Goal: Task Accomplishment & Management: Manage account settings

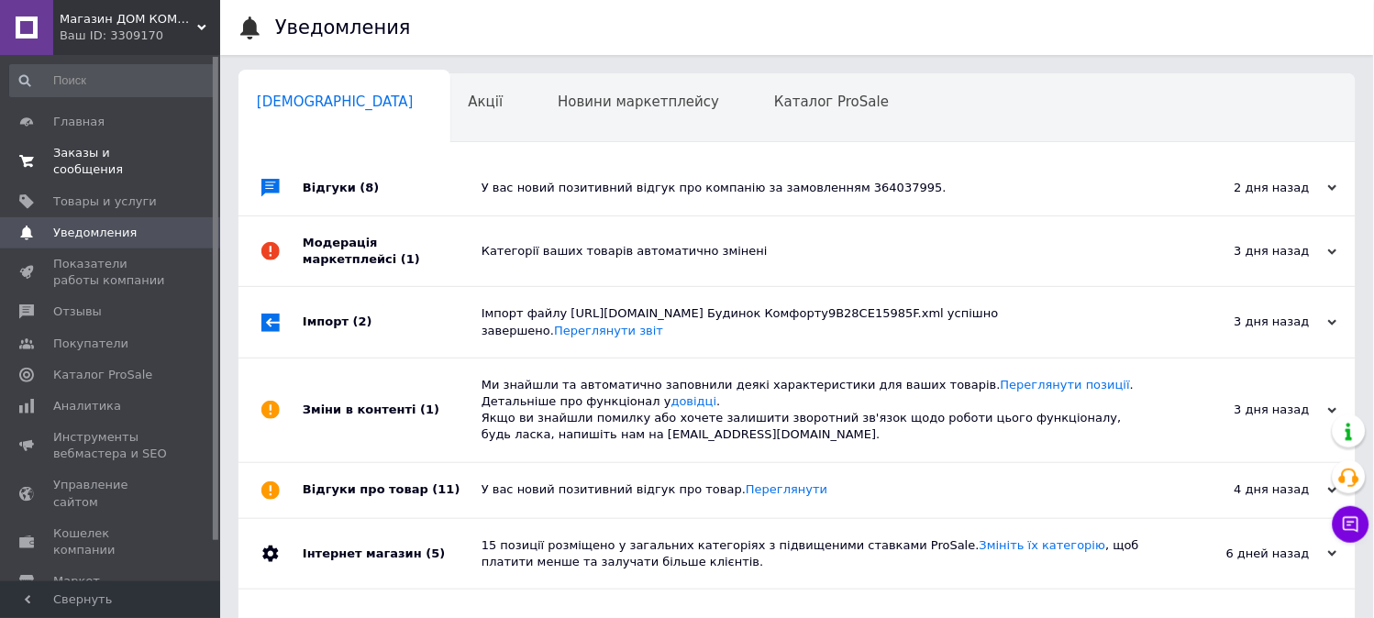
click at [130, 158] on span "Заказы и сообщения" at bounding box center [111, 161] width 116 height 33
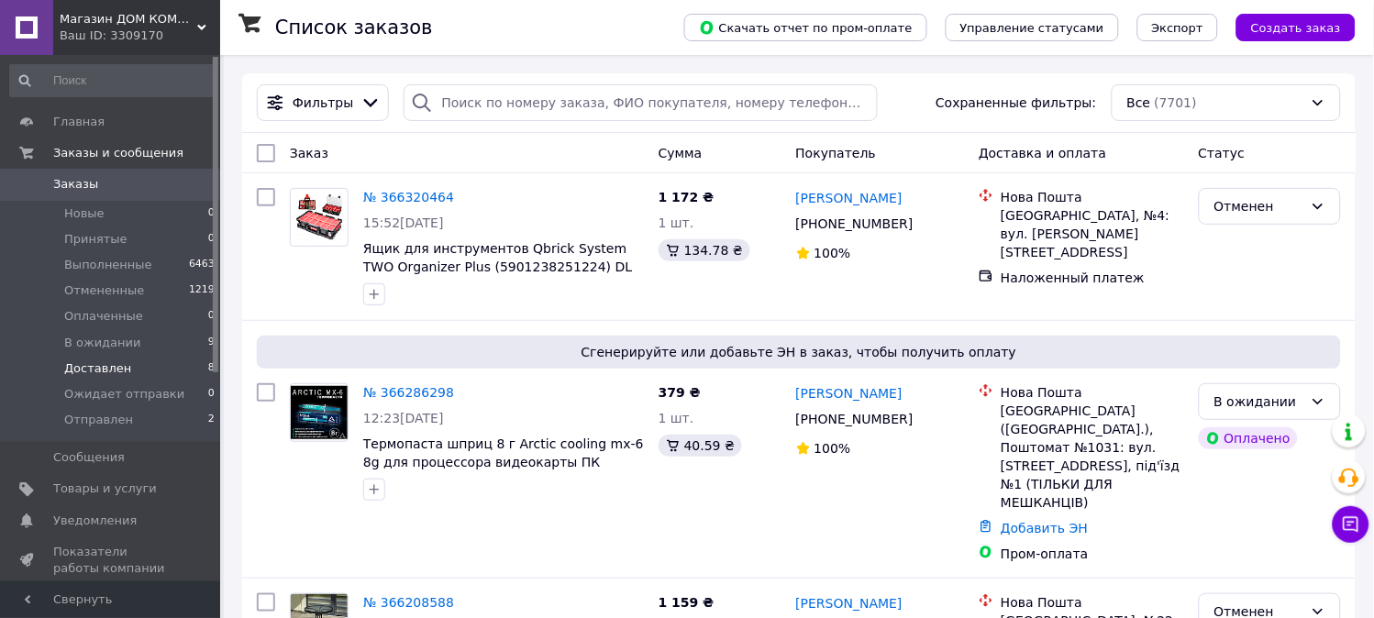
click at [171, 345] on li "В ожидании 9" at bounding box center [113, 343] width 226 height 26
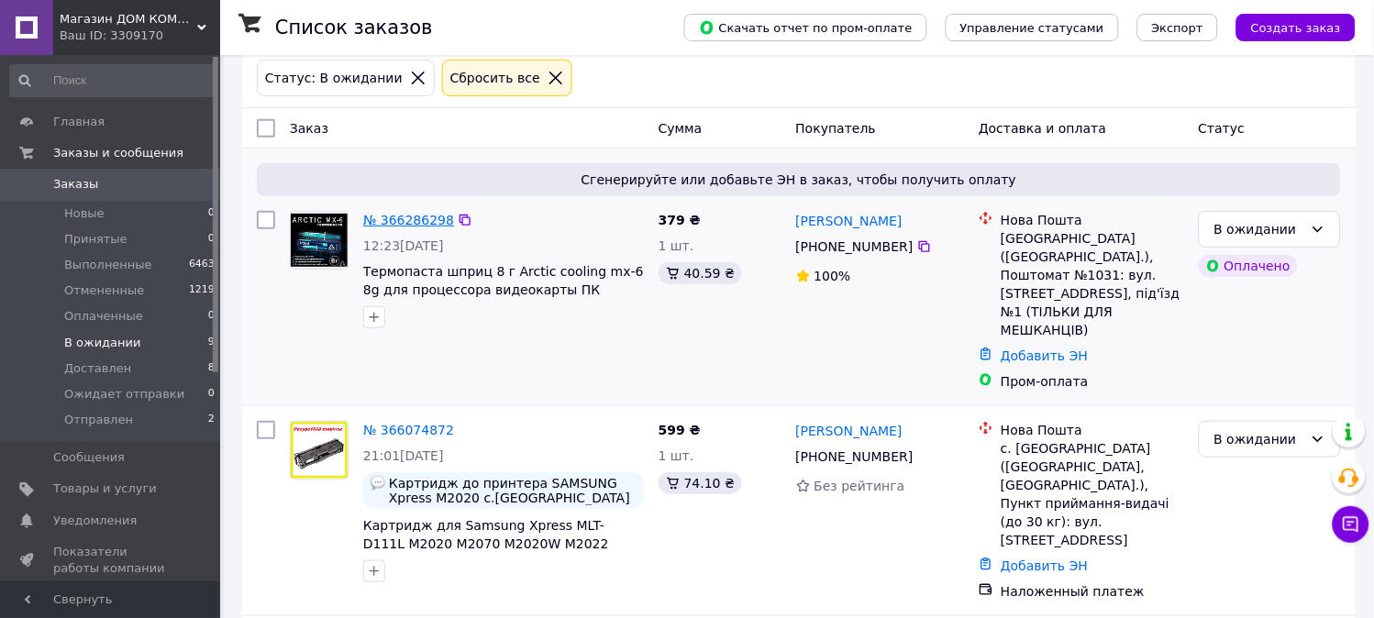
scroll to position [288, 0]
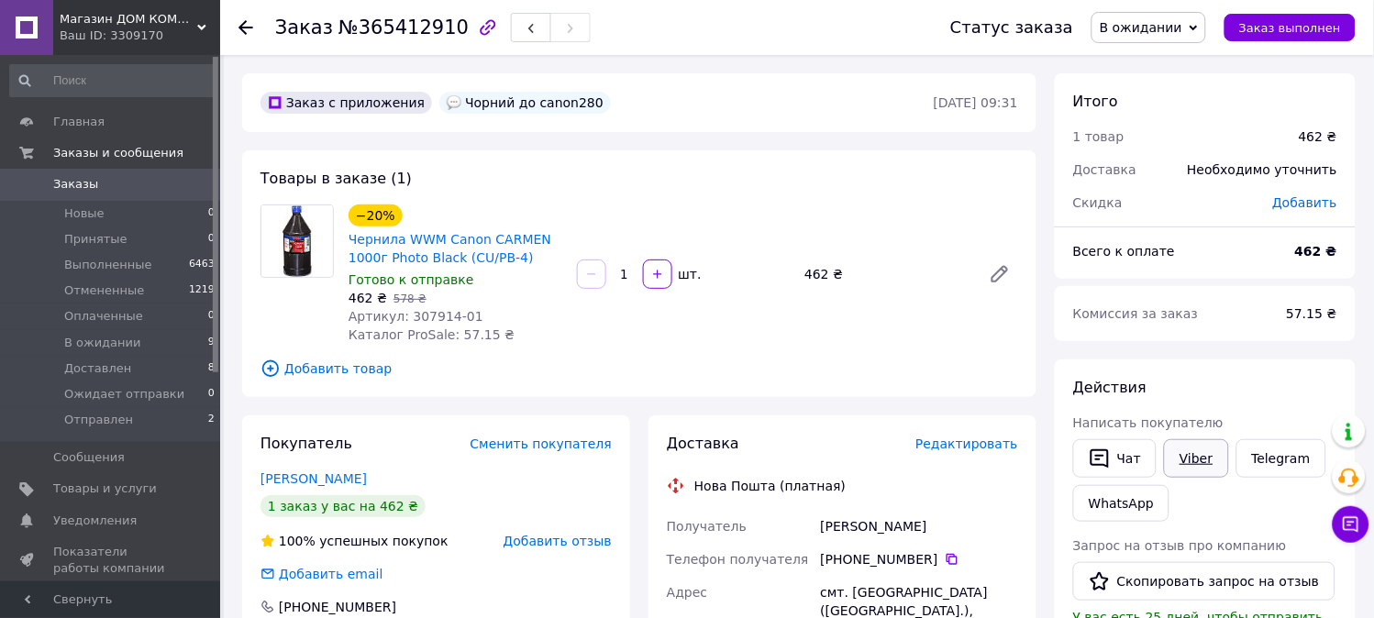
click at [1203, 452] on link "Viber" at bounding box center [1196, 458] width 64 height 39
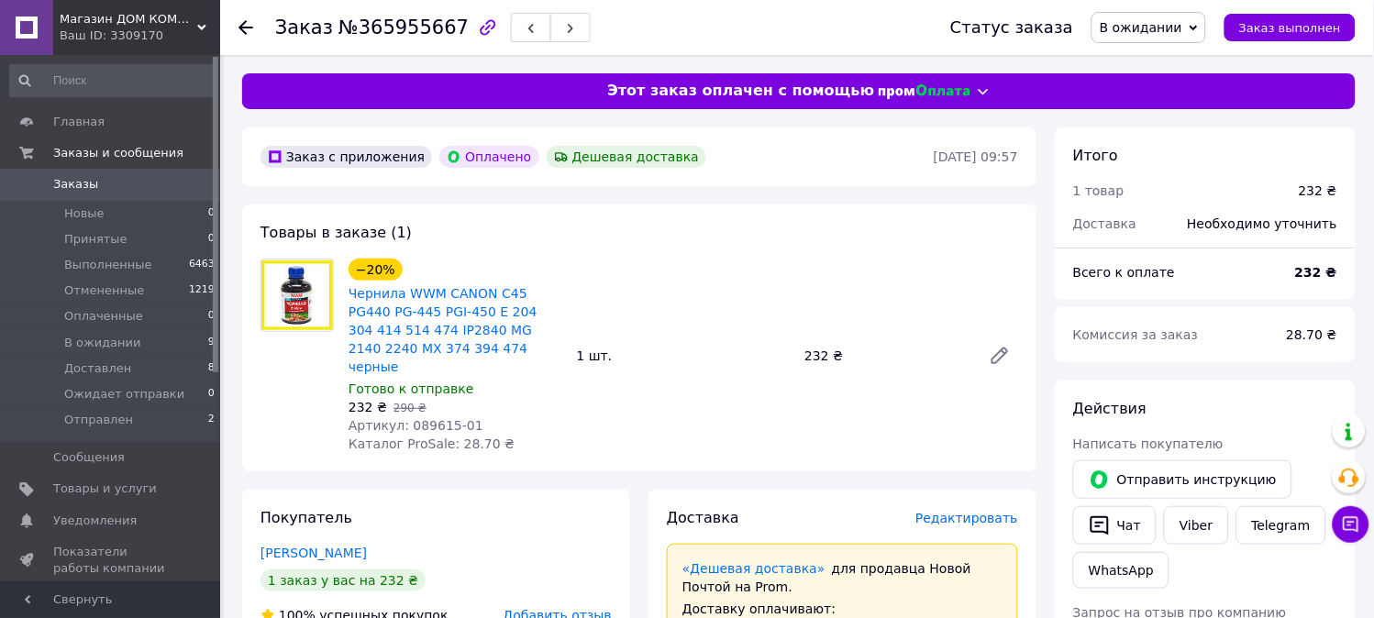
click at [408, 402] on span "290 ₴" at bounding box center [409, 408] width 33 height 13
click at [414, 418] on span "Артикул: 089615-01" at bounding box center [415, 425] width 135 height 15
click at [415, 418] on span "Артикул: 089615-01" at bounding box center [415, 425] width 135 height 15
copy span "089615"
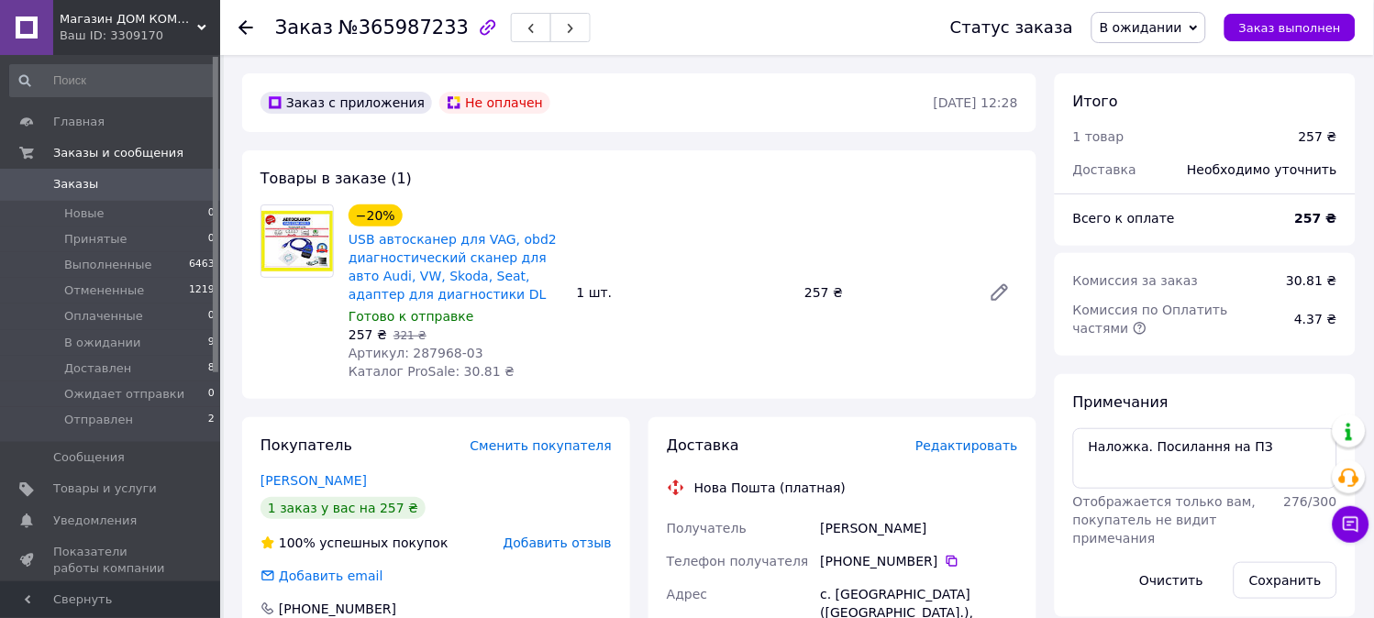
click at [428, 359] on span "Артикул: 287968-03" at bounding box center [415, 353] width 135 height 15
click at [428, 360] on span "Артикул: 287968-03" at bounding box center [415, 353] width 135 height 15
copy span "287968"
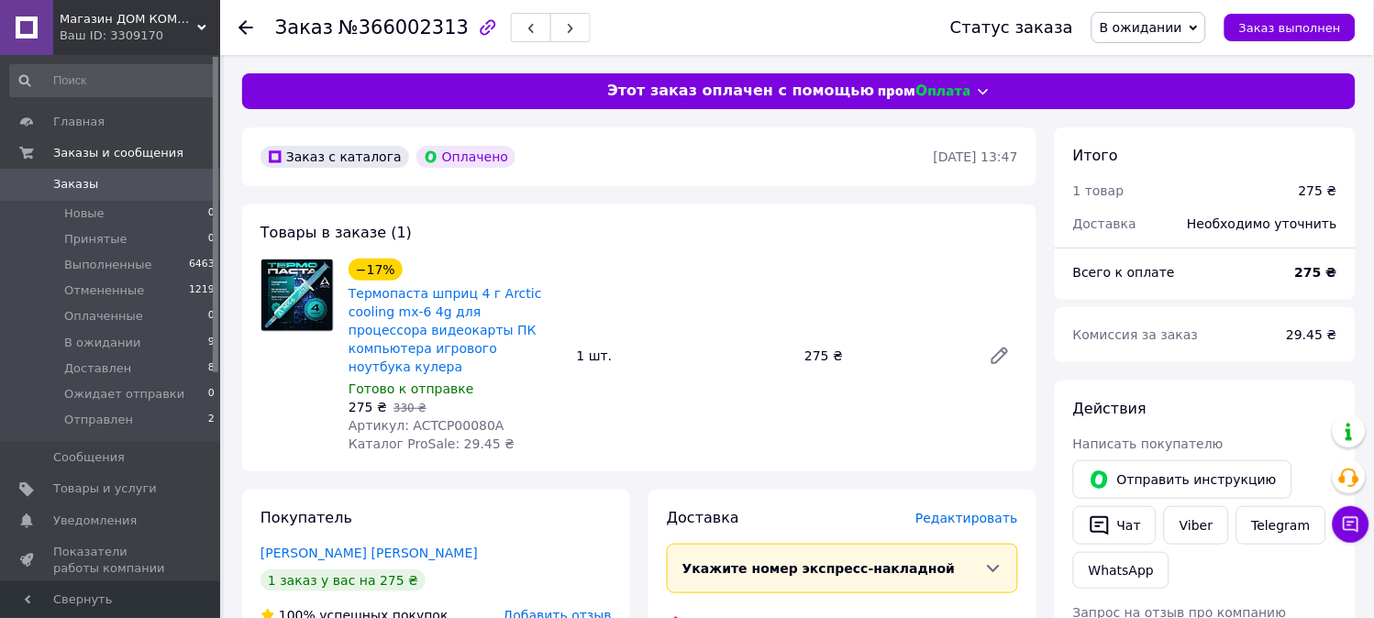
click at [440, 418] on span "Артикул: ACTCP00080A" at bounding box center [426, 425] width 156 height 15
copy span "ACTCP00080A"
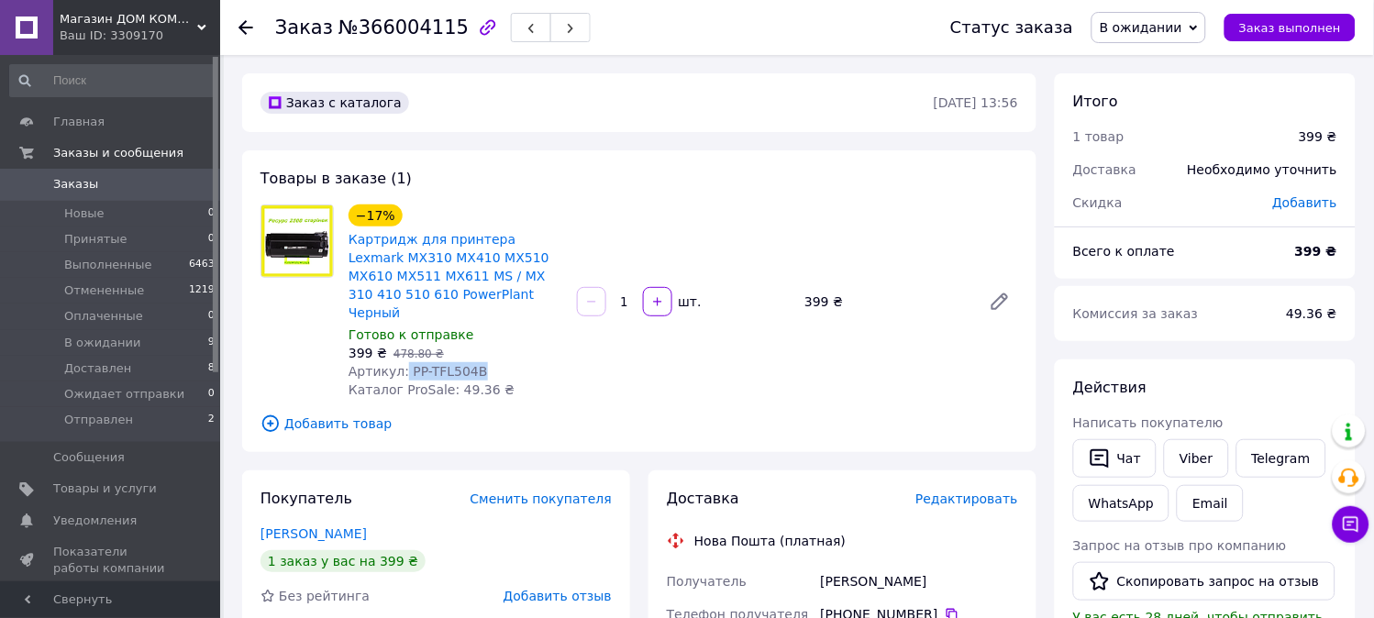
drag, startPoint x: 400, startPoint y: 350, endPoint x: 493, endPoint y: 350, distance: 93.5
click at [493, 362] on div "Артикул: PP-TFL504B" at bounding box center [455, 371] width 214 height 18
copy span "PP-TFL504B"
click at [507, 344] on div "399 ₴   478.80 ₴" at bounding box center [455, 353] width 214 height 18
drag, startPoint x: 403, startPoint y: 352, endPoint x: 497, endPoint y: 345, distance: 93.8
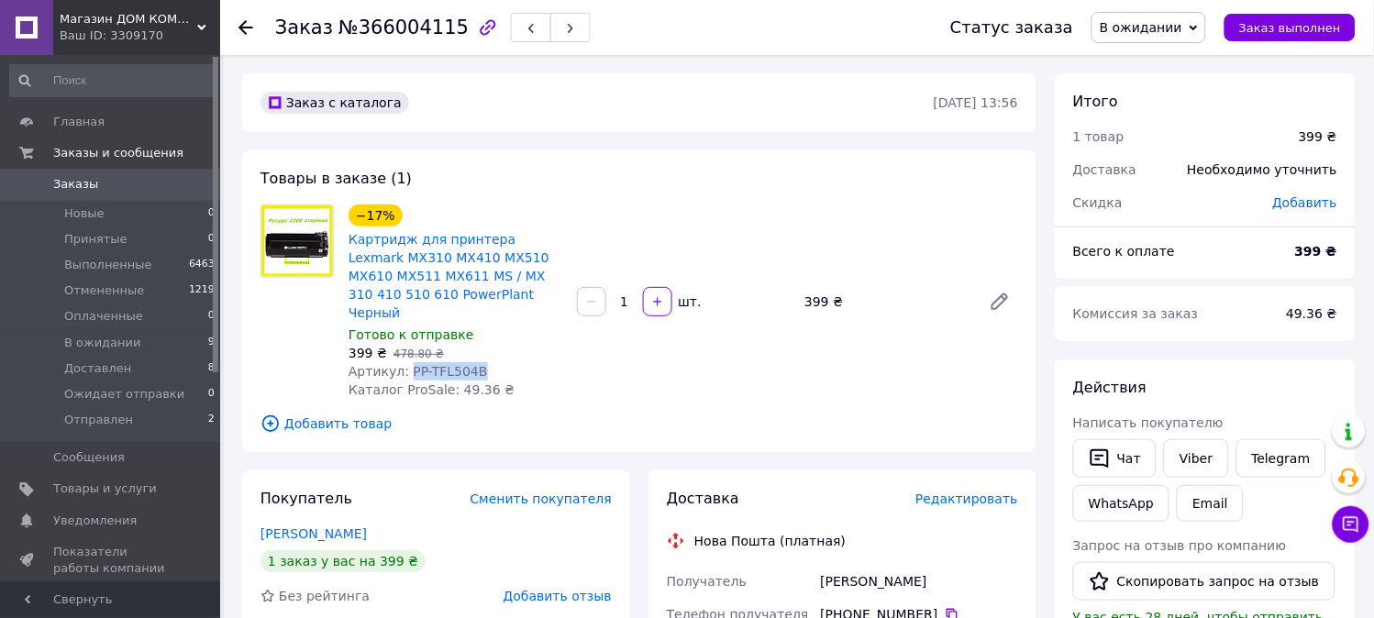
click at [497, 362] on div "Артикул: PP-TFL504B" at bounding box center [455, 371] width 214 height 18
copy span "PP-TFL504B"
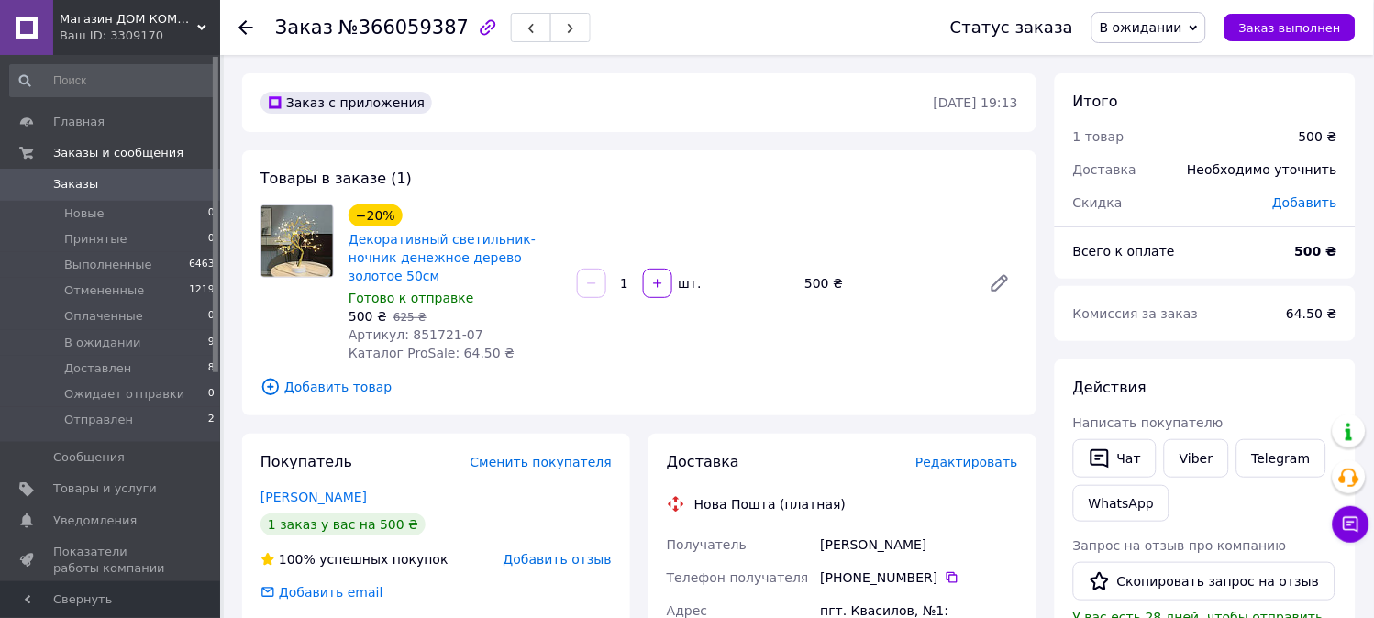
click at [409, 39] on div "Заказ №366059387" at bounding box center [432, 27] width 315 height 31
copy span "366059387"
click at [1134, 33] on span "В ожидании" at bounding box center [1140, 27] width 83 height 15
drag, startPoint x: 1156, startPoint y: 199, endPoint x: 1073, endPoint y: 303, distance: 133.0
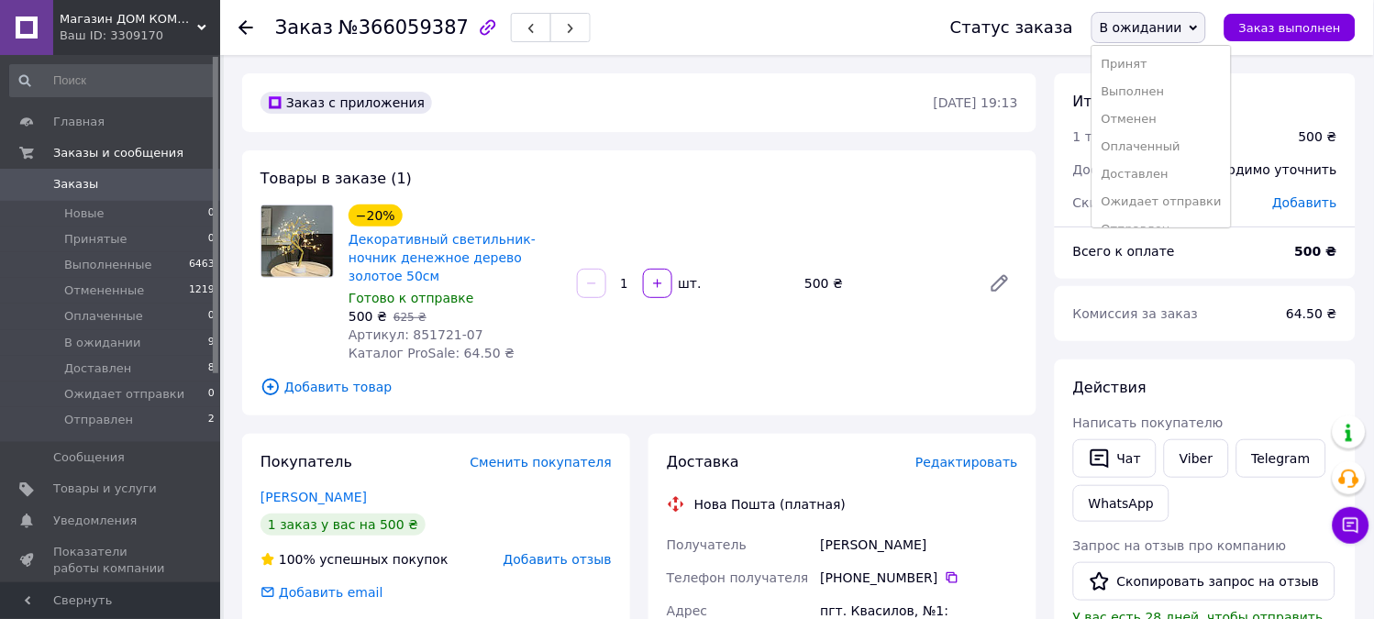
click at [1157, 200] on li "Ожидает отправки" at bounding box center [1161, 202] width 138 height 28
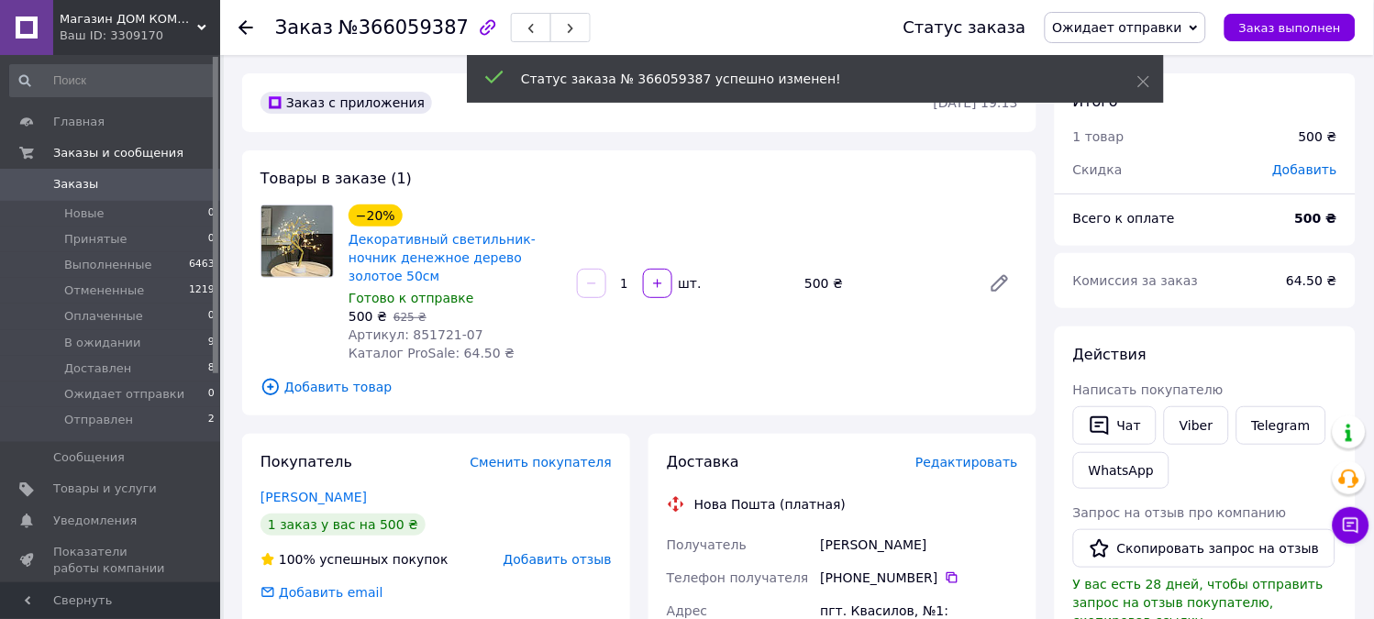
click at [418, 327] on span "Артикул: 851721-07" at bounding box center [415, 334] width 135 height 15
copy span "851721"
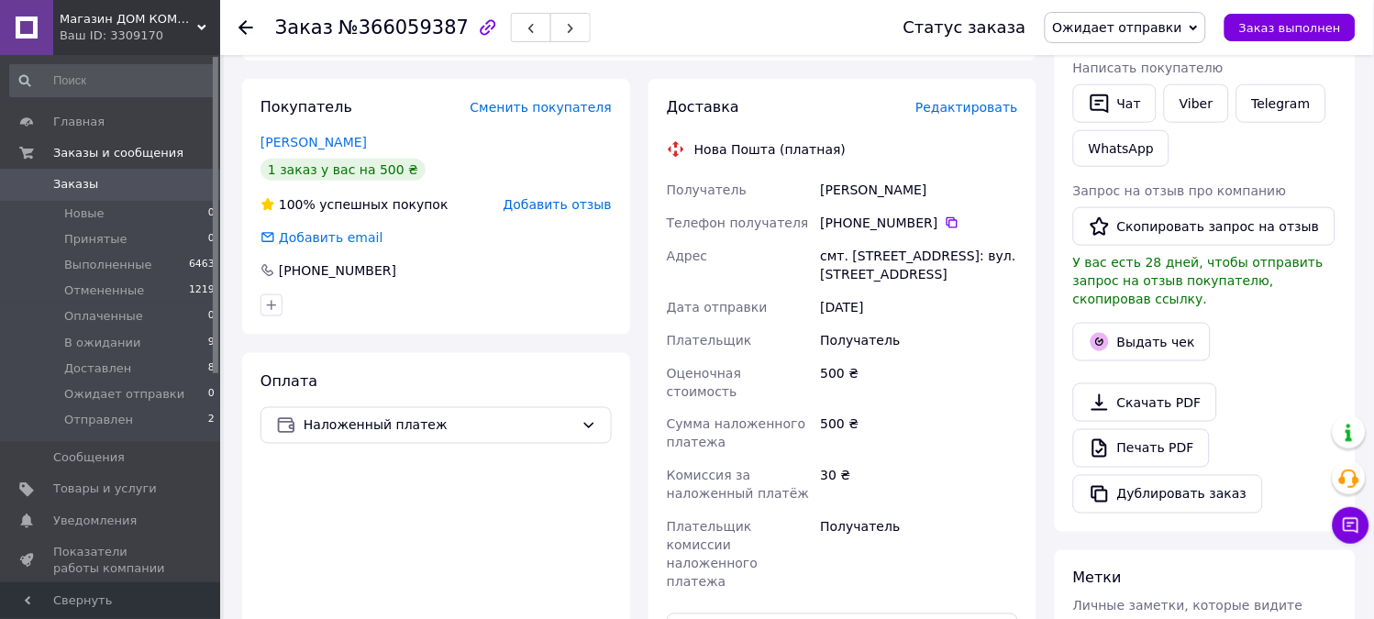
scroll to position [305, 0]
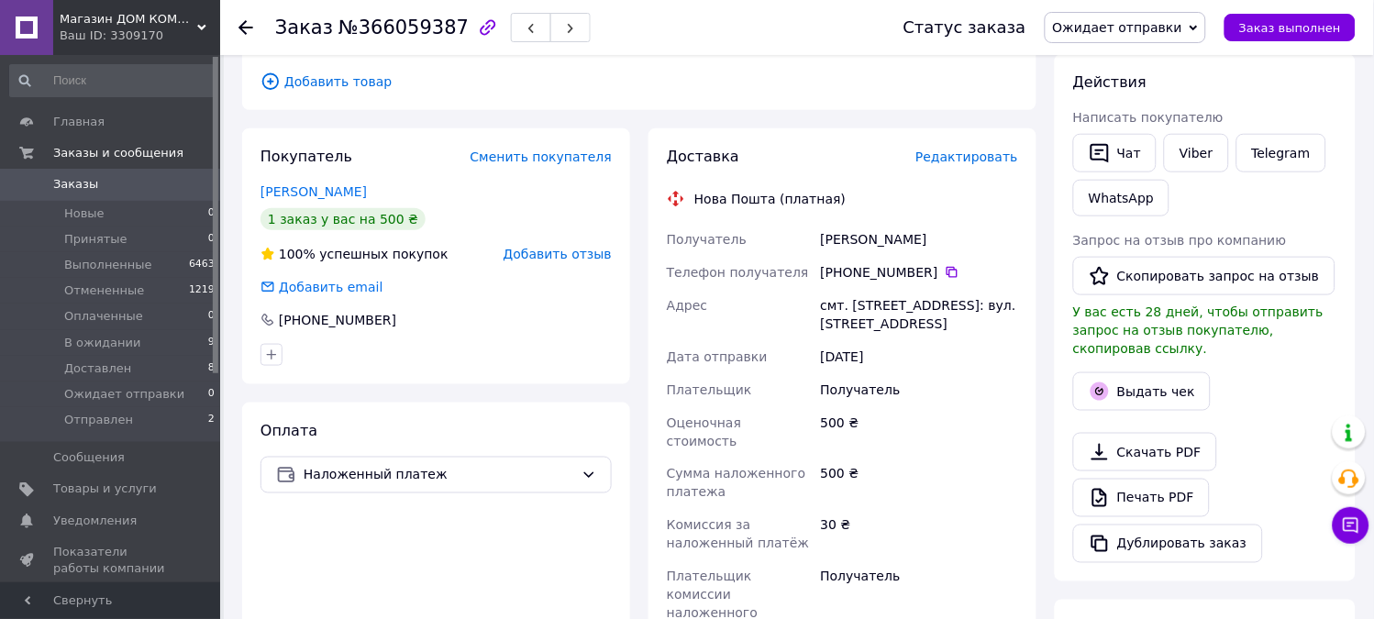
click at [840, 223] on div "Мартиновський Андрій" at bounding box center [919, 239] width 204 height 33
click at [844, 223] on div "Мартиновський Андрій" at bounding box center [919, 239] width 204 height 33
copy div "Мартиновський Андрій"
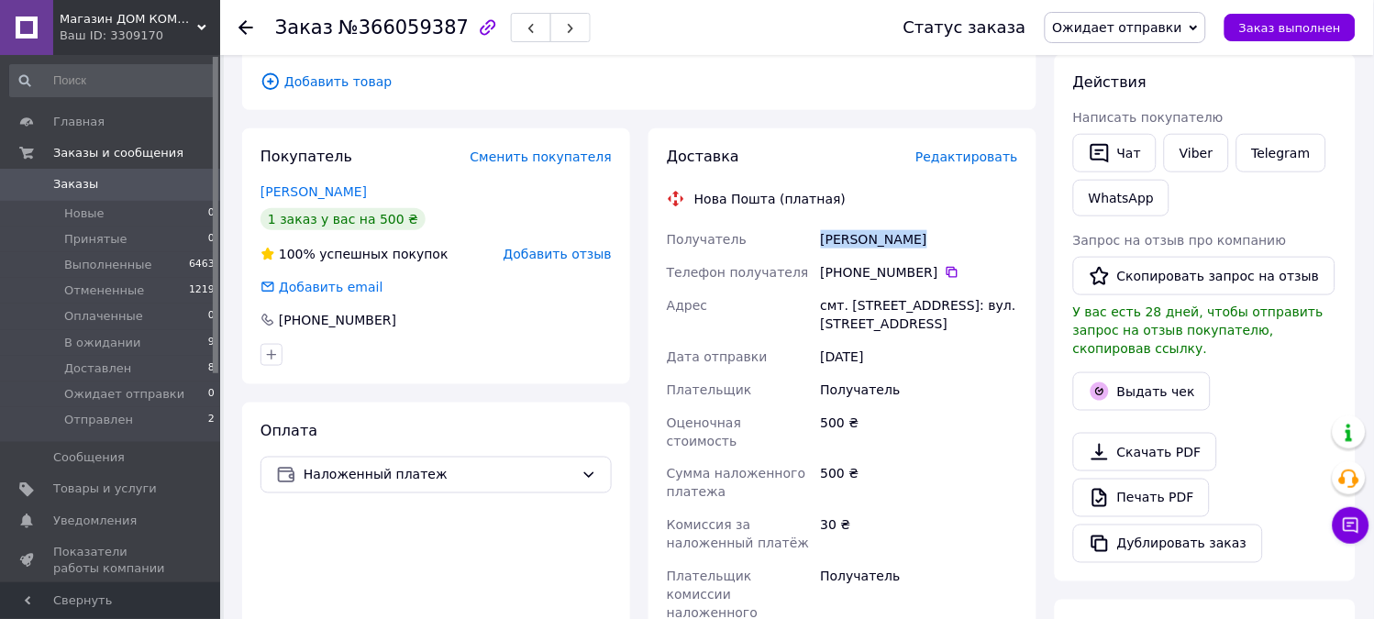
drag, startPoint x: 842, startPoint y: 258, endPoint x: 923, endPoint y: 259, distance: 81.6
click at [923, 263] on div "+380 97 462 58 38" at bounding box center [919, 272] width 197 height 18
copy div "0 97 462 58 38"
click at [830, 263] on div "[PHONE_NUMBER]" at bounding box center [919, 272] width 204 height 33
click at [771, 316] on div "Адрес" at bounding box center [740, 314] width 154 height 51
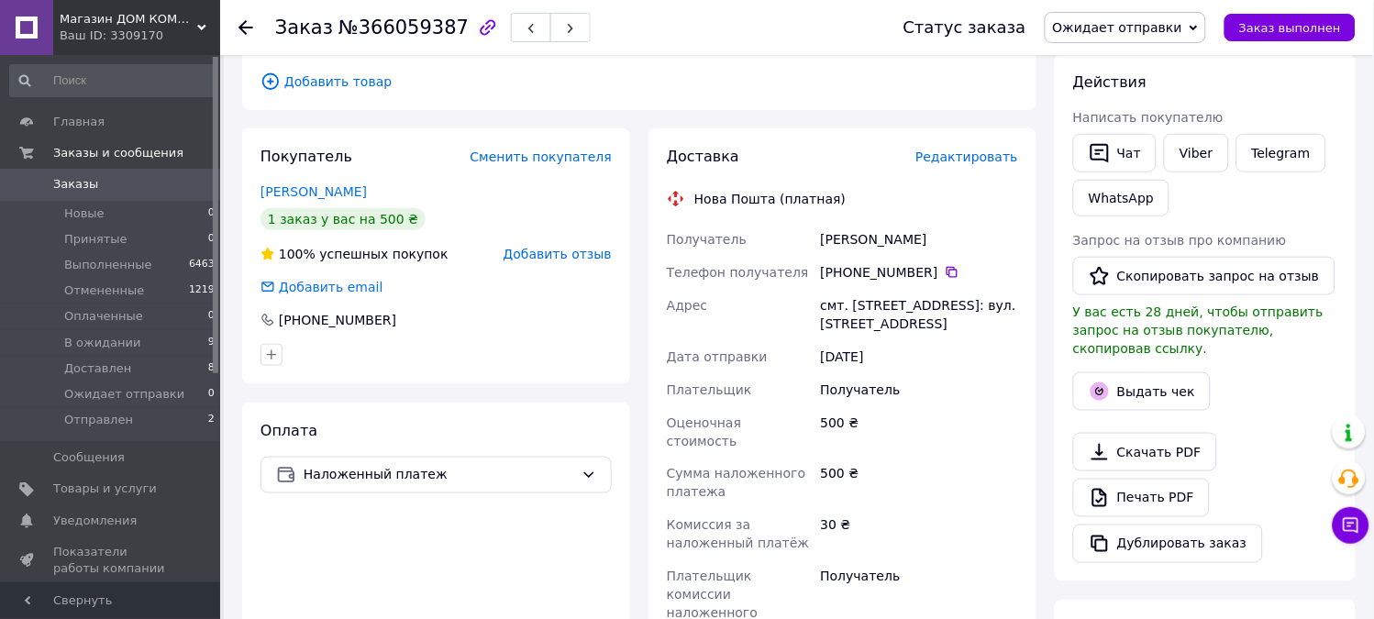
click at [754, 294] on div "Адрес" at bounding box center [740, 314] width 154 height 51
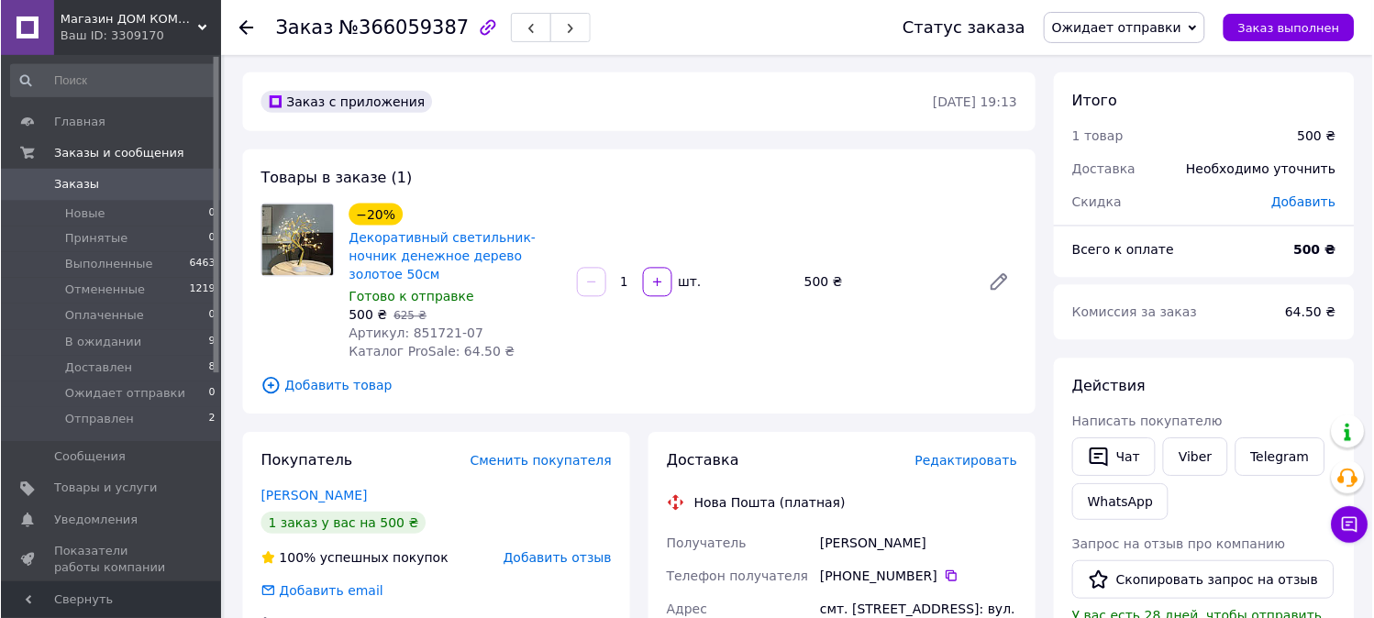
scroll to position [0, 0]
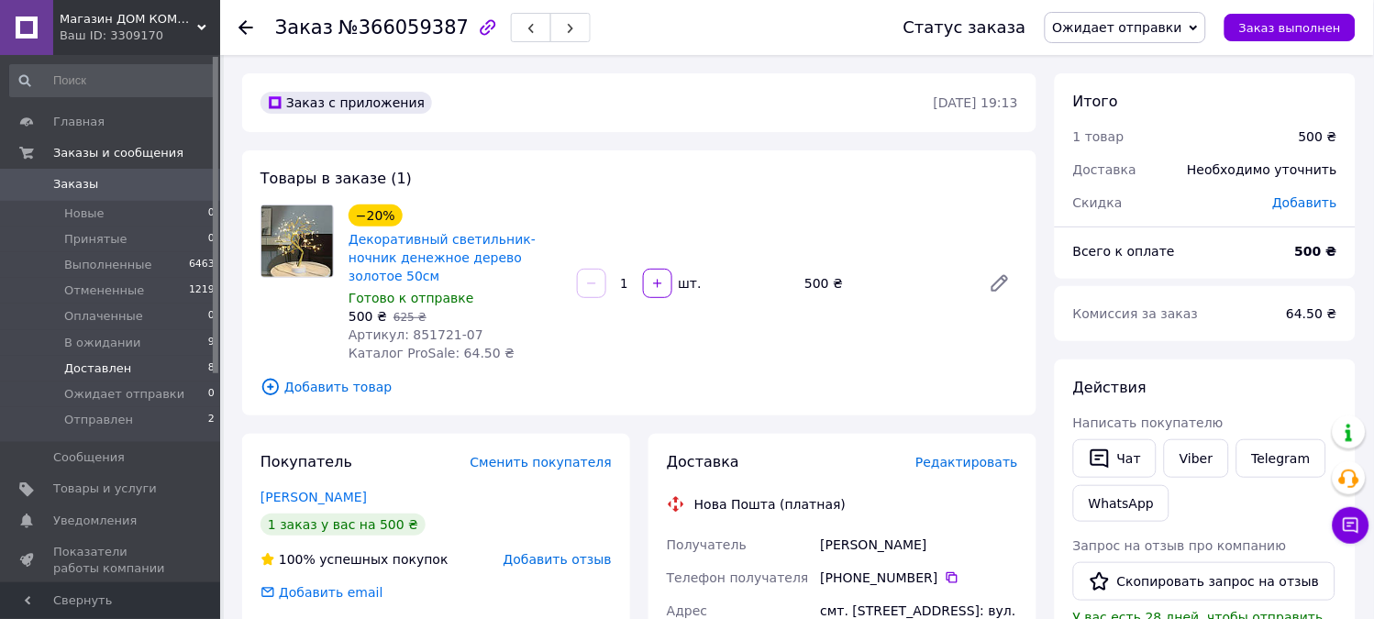
click at [172, 372] on li "Доставлен 8" at bounding box center [113, 369] width 226 height 26
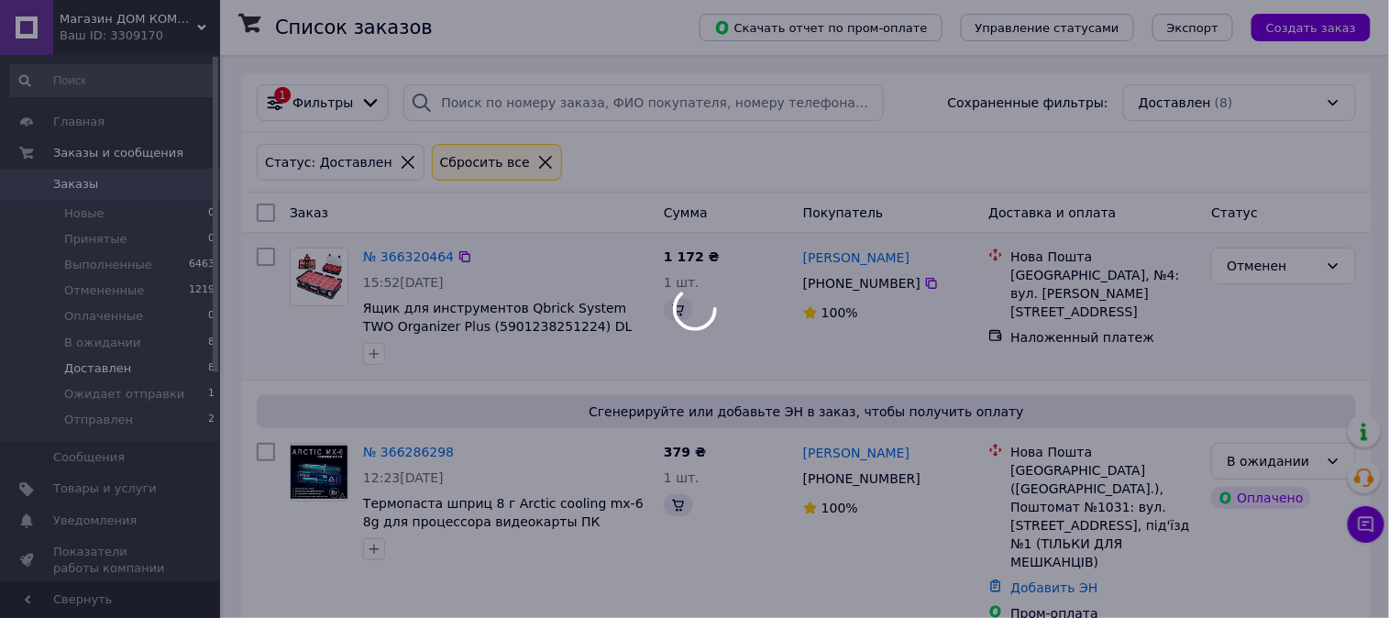
click at [140, 368] on li "Доставлен 8" at bounding box center [113, 369] width 226 height 26
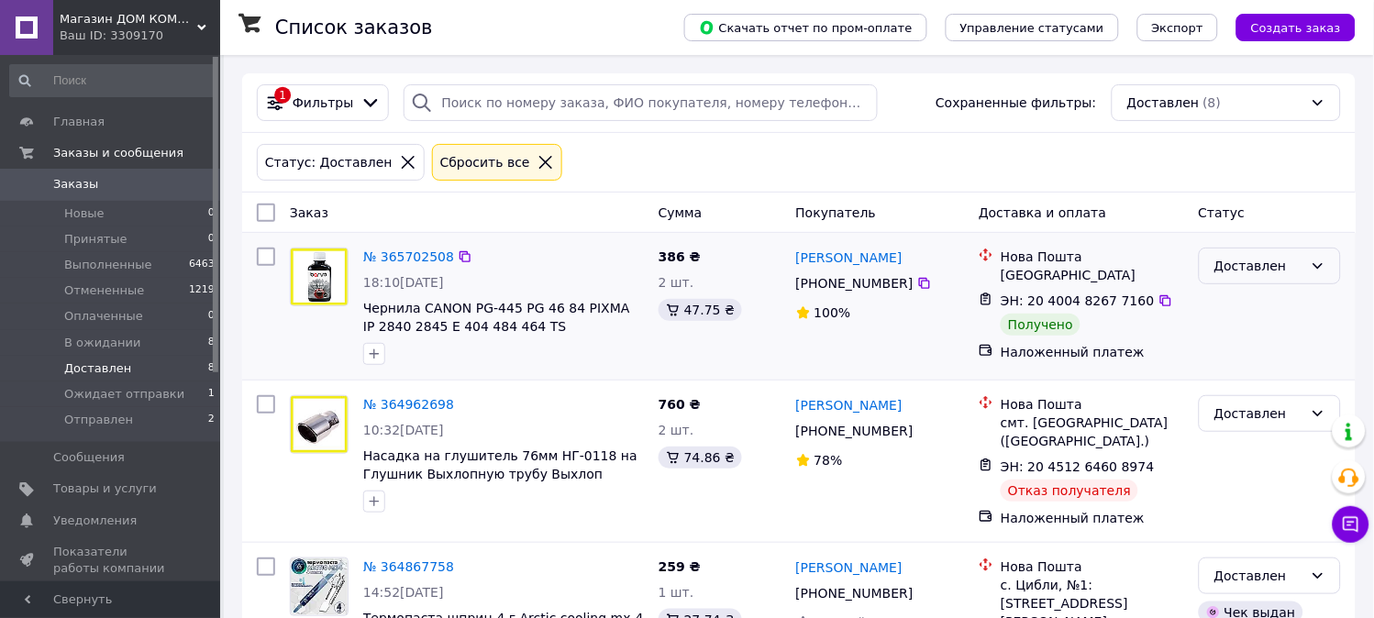
click at [1249, 282] on div "Доставлен" at bounding box center [1269, 266] width 142 height 37
click at [1253, 349] on li "Выполнен" at bounding box center [1270, 340] width 140 height 33
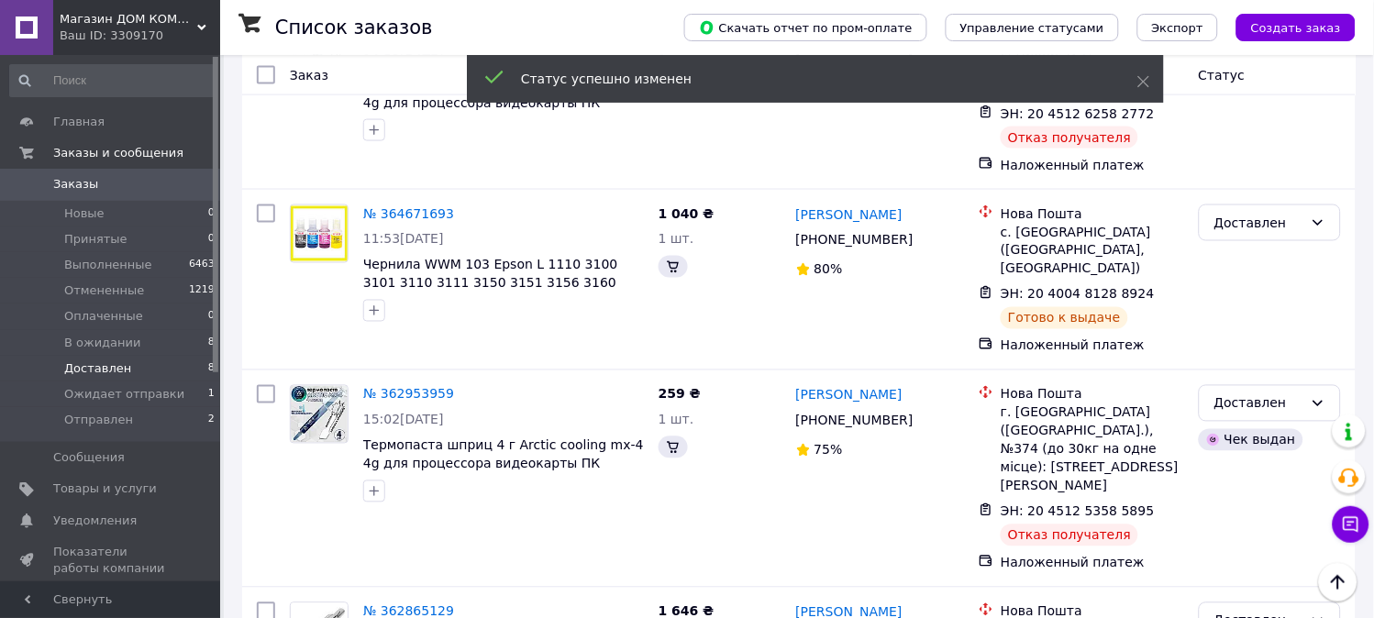
scroll to position [481, 0]
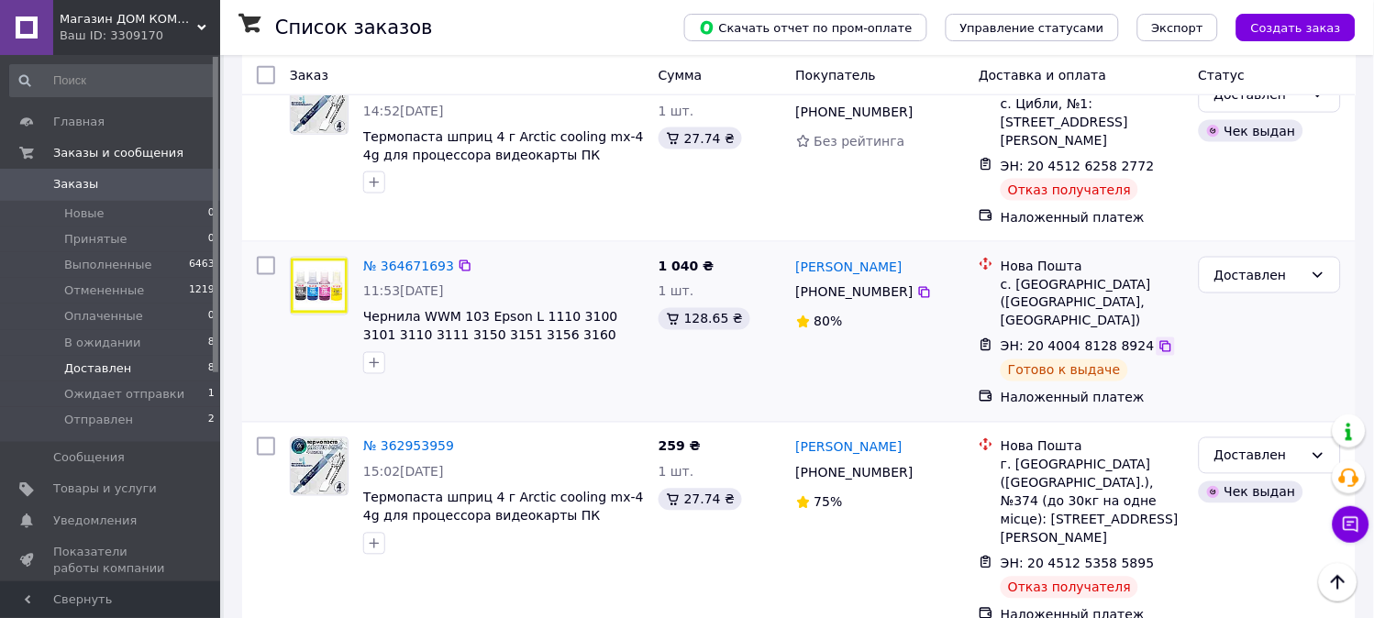
click at [1160, 341] on icon at bounding box center [1165, 346] width 11 height 11
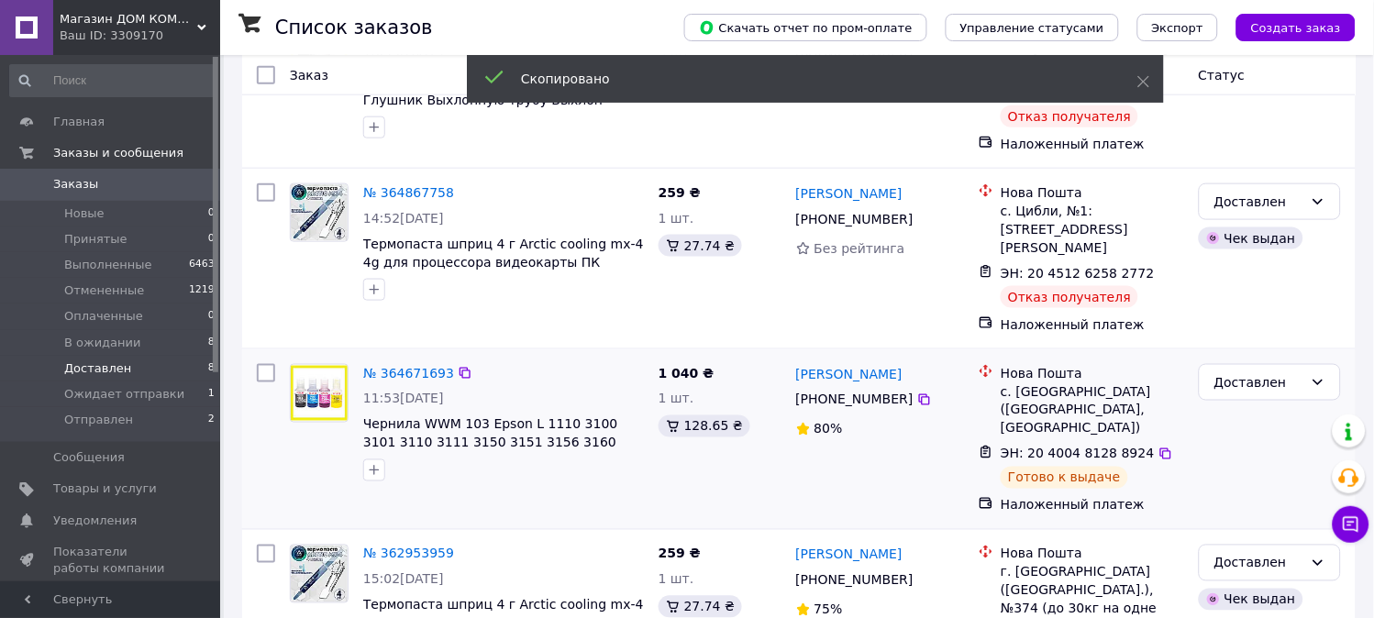
scroll to position [509, 0]
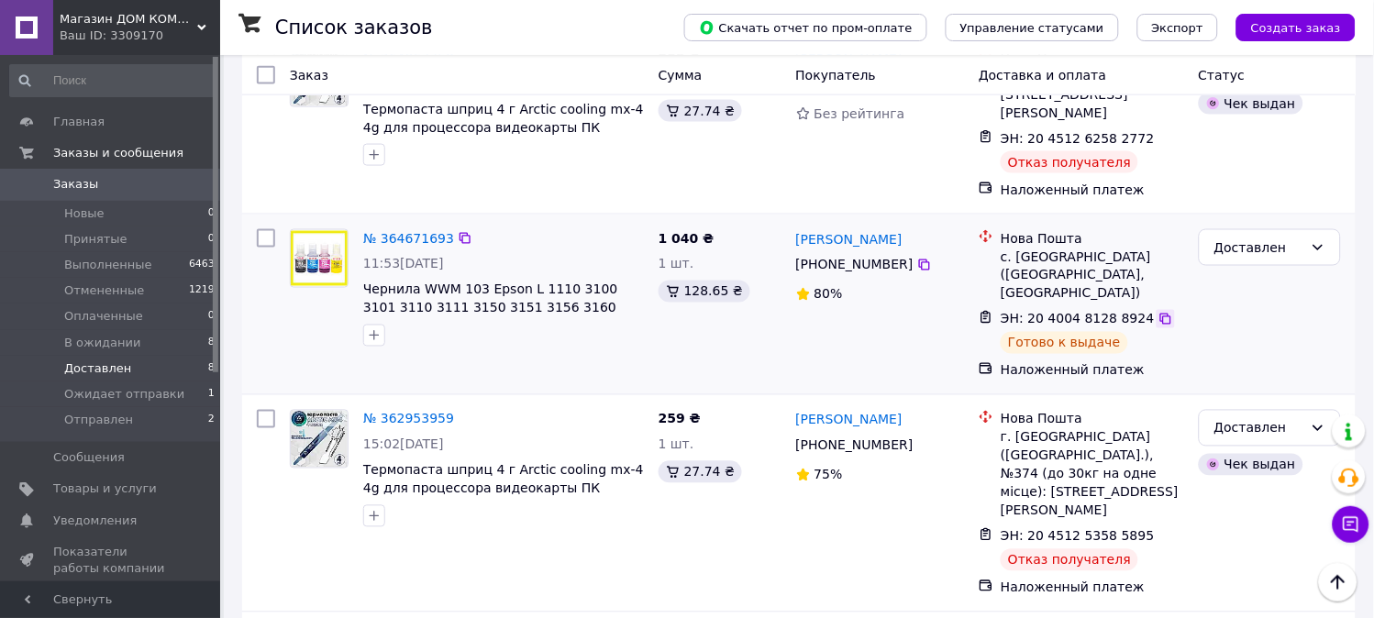
click at [1158, 312] on icon at bounding box center [1165, 319] width 15 height 15
click at [163, 423] on li "Отправлен 2" at bounding box center [113, 424] width 226 height 35
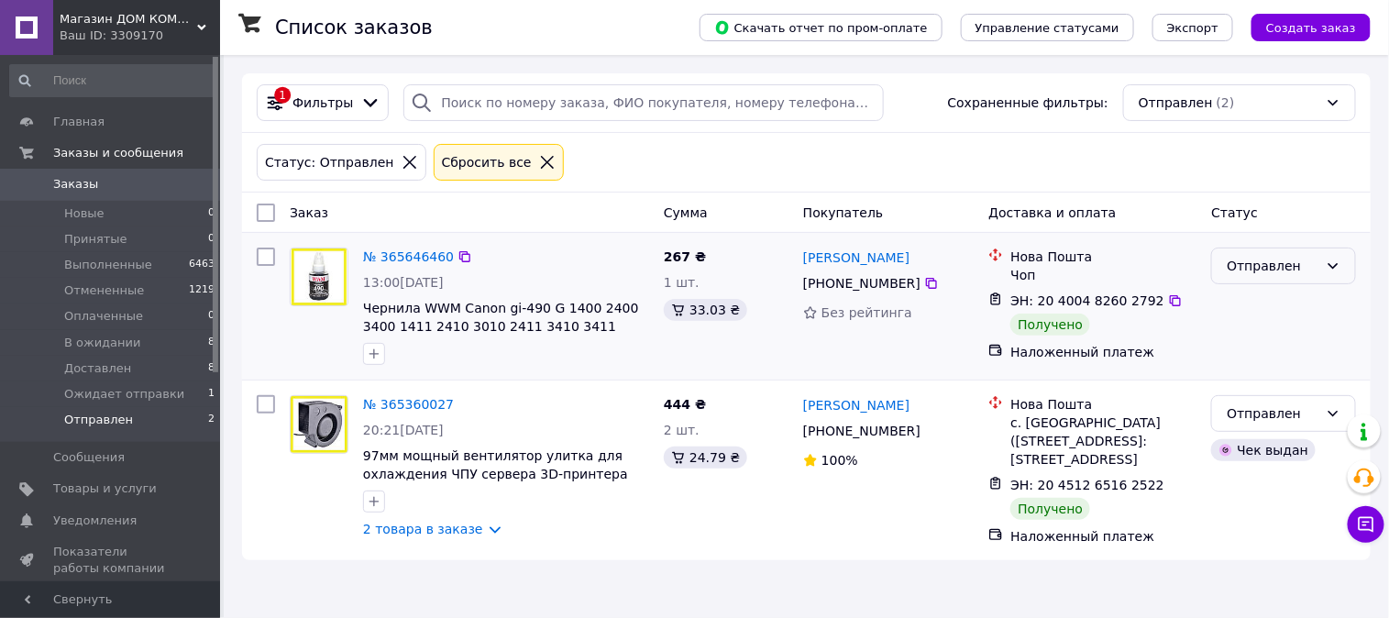
click at [1300, 271] on div "Отправлен" at bounding box center [1273, 266] width 92 height 20
click at [1288, 332] on li "Выполнен" at bounding box center [1284, 340] width 143 height 33
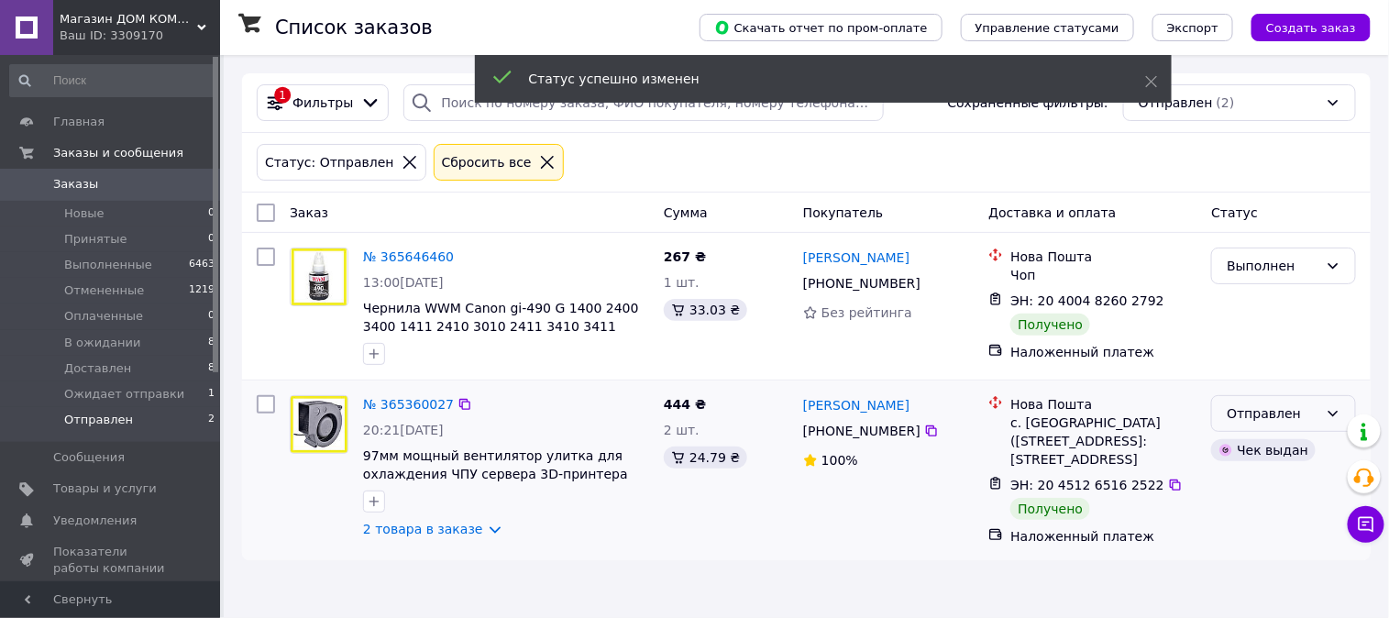
click at [1281, 420] on div "Отправлен" at bounding box center [1273, 413] width 92 height 20
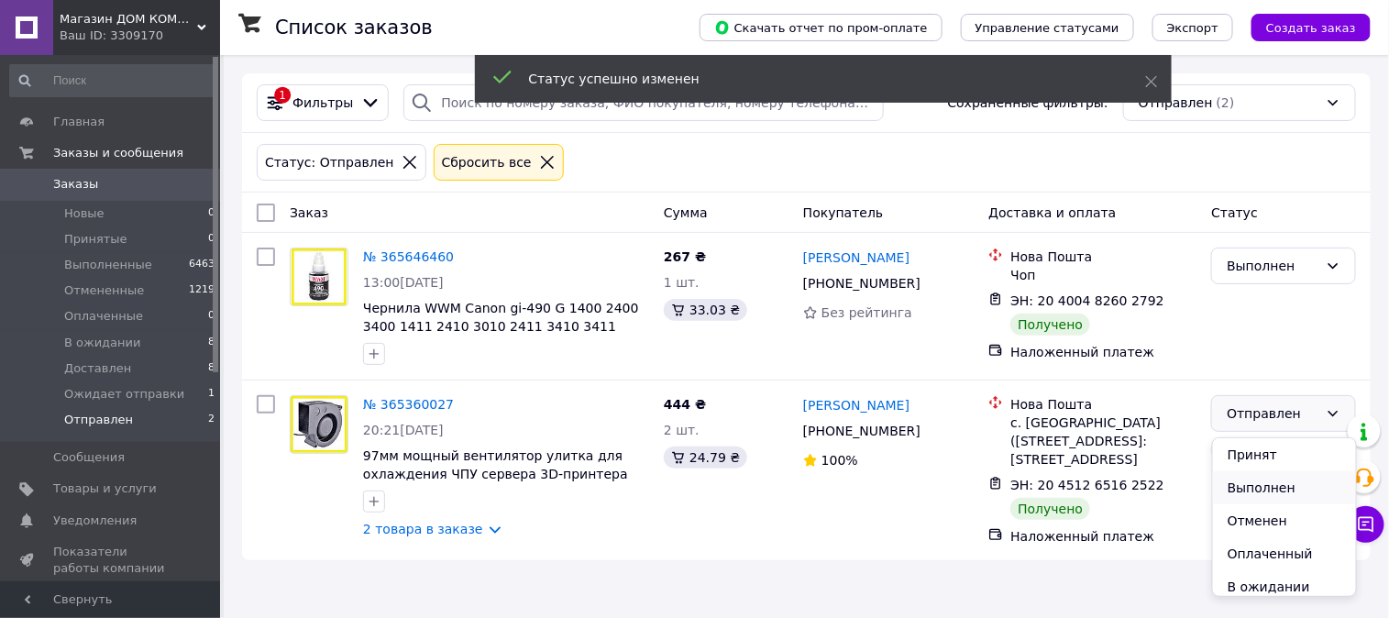
click at [1280, 483] on li "Выполнен" at bounding box center [1284, 487] width 143 height 33
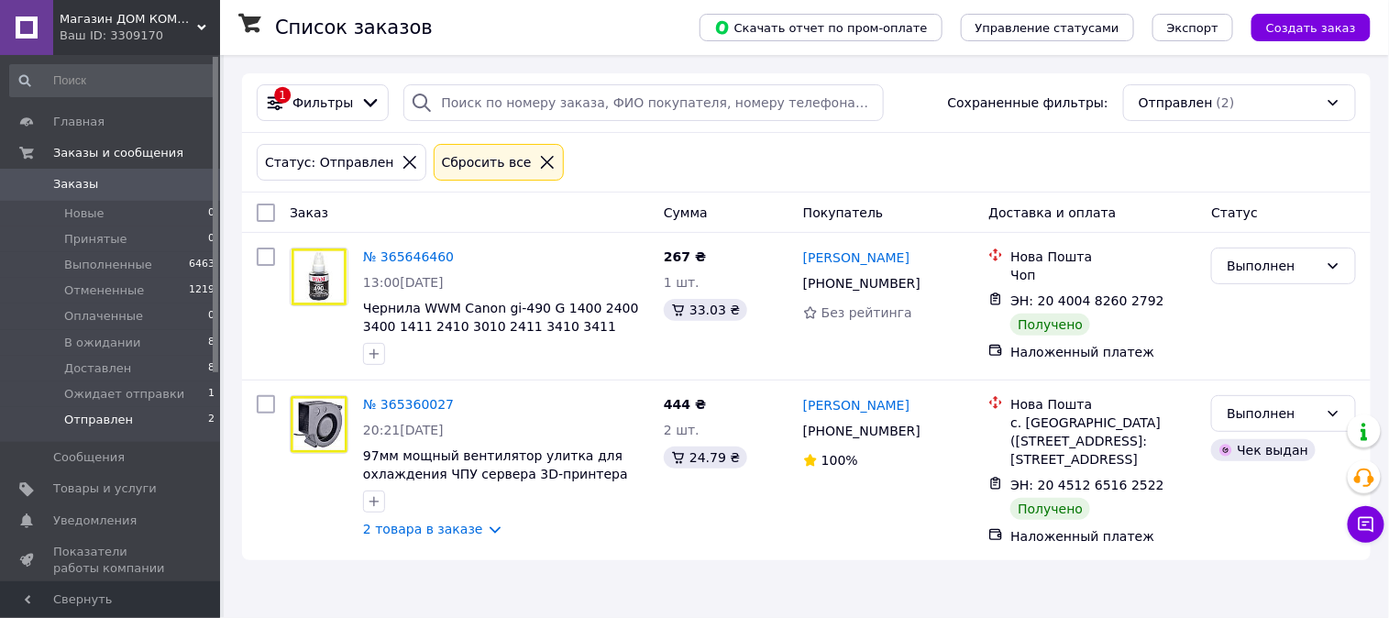
click at [165, 185] on span "Заказы" at bounding box center [111, 184] width 116 height 17
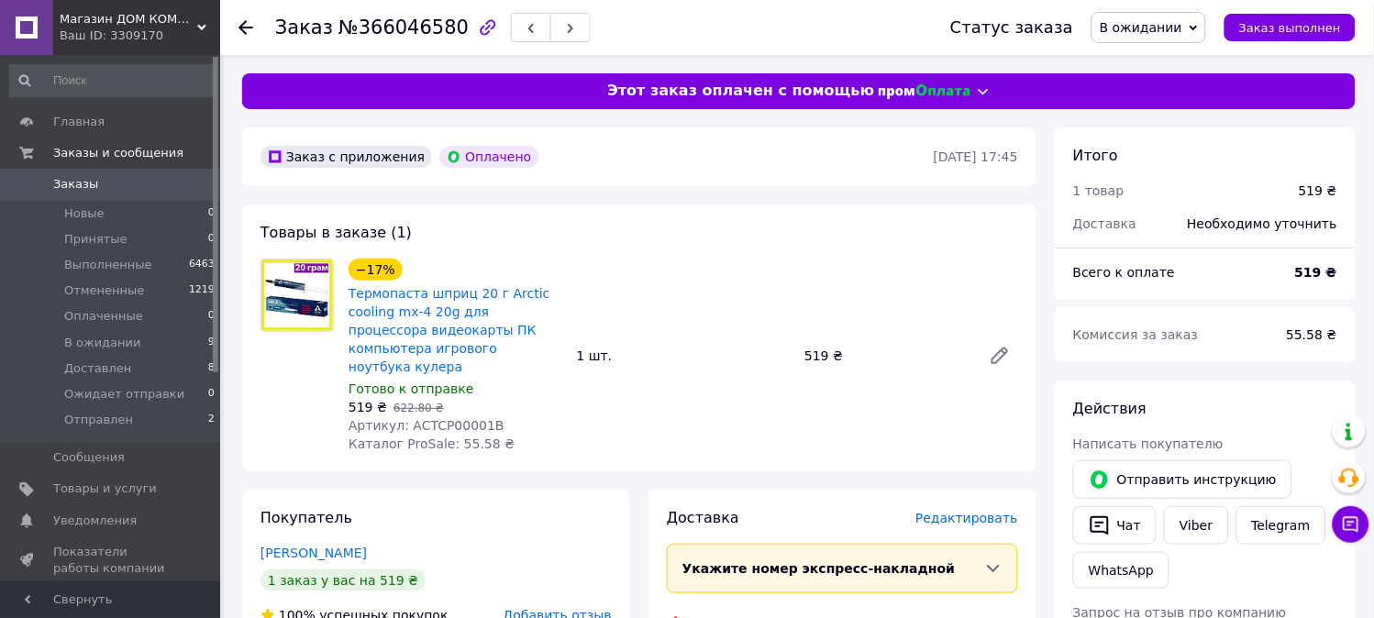
click at [442, 418] on span "Артикул: ACTCP00001B" at bounding box center [426, 425] width 156 height 15
copy span "ACTCP00001B"
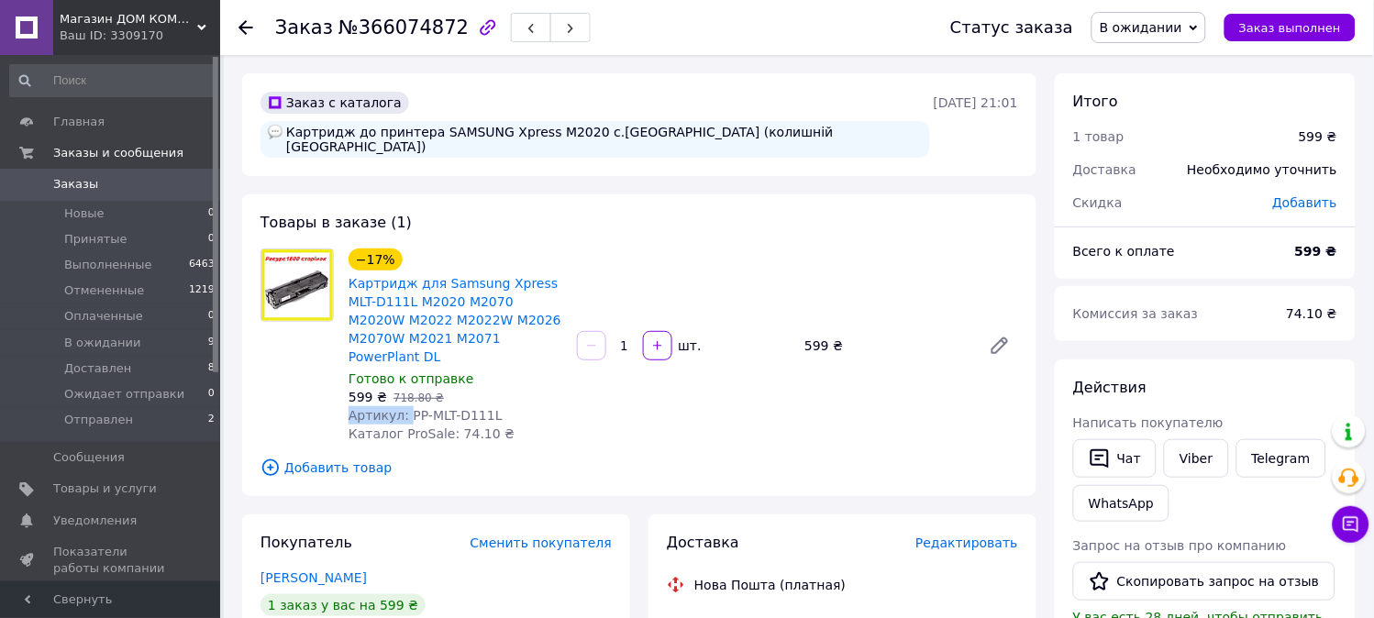
drag, startPoint x: 403, startPoint y: 381, endPoint x: 510, endPoint y: 368, distance: 107.1
click at [510, 368] on div "−17% Картридж для Samsung Xpress MLT-D111L M2020 M2070 M2020W M2022 M2022W M202…" at bounding box center [455, 346] width 228 height 202
click at [492, 406] on div "Артикул: PP-MLT-D111L" at bounding box center [455, 415] width 214 height 18
drag, startPoint x: 401, startPoint y: 383, endPoint x: 526, endPoint y: 383, distance: 125.6
click at [526, 406] on div "Артикул: PP-MLT-D111L" at bounding box center [455, 415] width 214 height 18
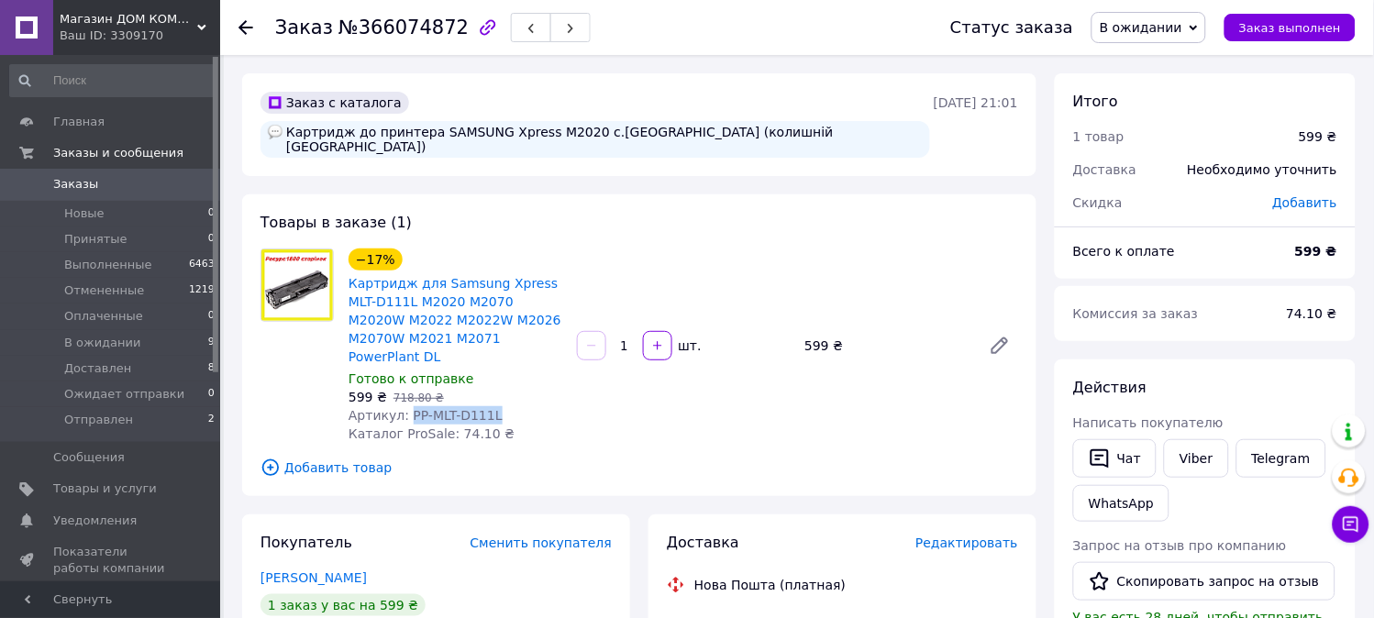
copy span "PP-MLT-D111L"
drag, startPoint x: 403, startPoint y: 377, endPoint x: 534, endPoint y: 377, distance: 130.2
click at [534, 406] on div "Артикул: PP-MLT-D111L" at bounding box center [455, 415] width 214 height 18
copy span "PP-MLT-D111L"
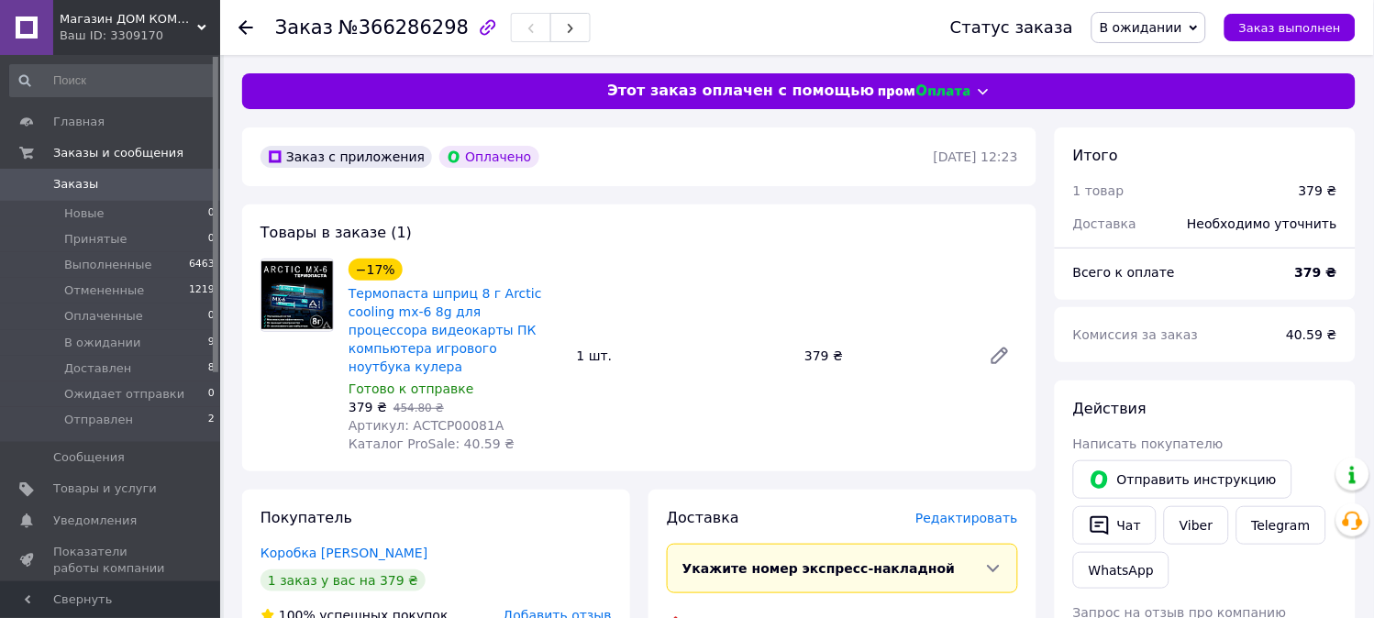
click at [425, 418] on span "Артикул: ACTCP00081A" at bounding box center [426, 425] width 156 height 15
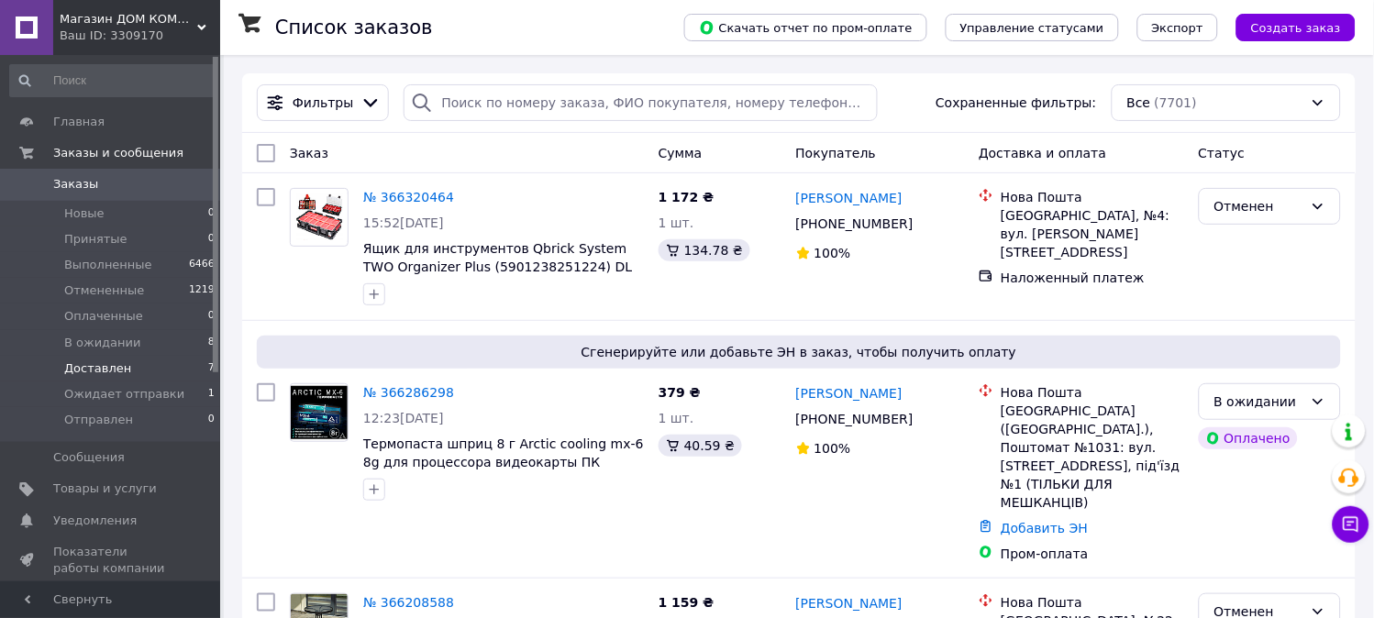
click at [136, 370] on li "Доставлен 7" at bounding box center [113, 369] width 226 height 26
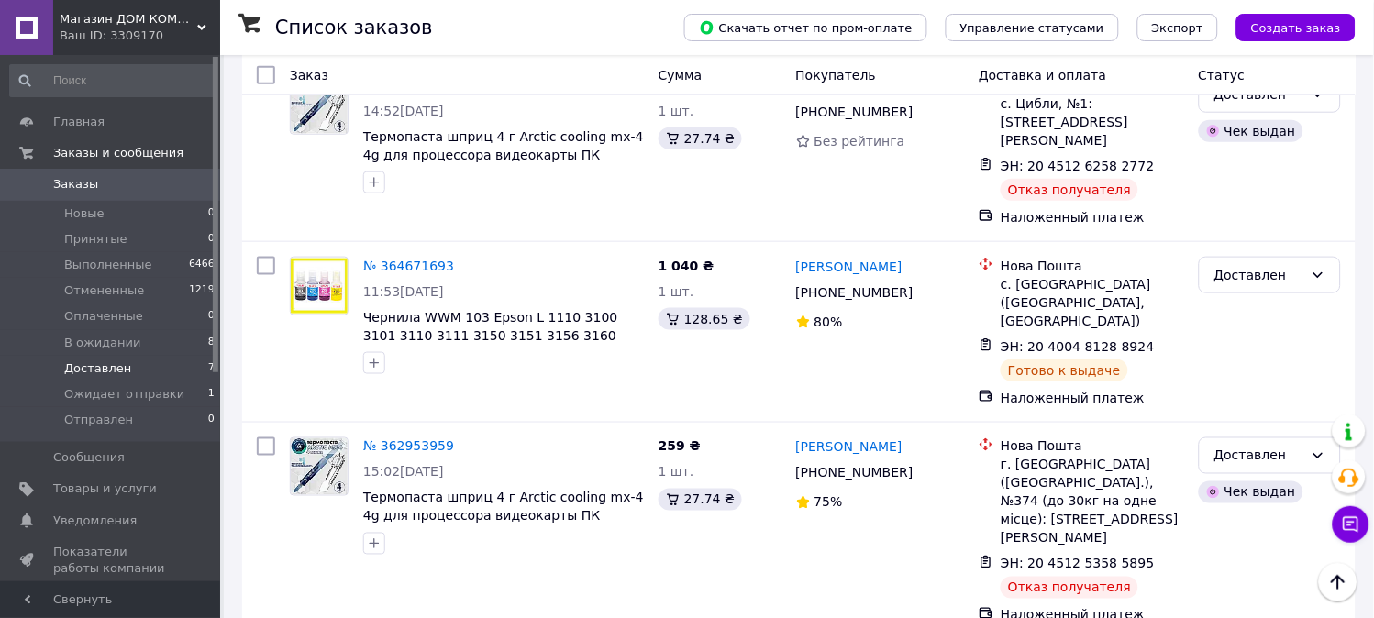
click at [145, 178] on span "Заказы" at bounding box center [111, 184] width 116 height 17
